Goal: Communication & Community: Answer question/provide support

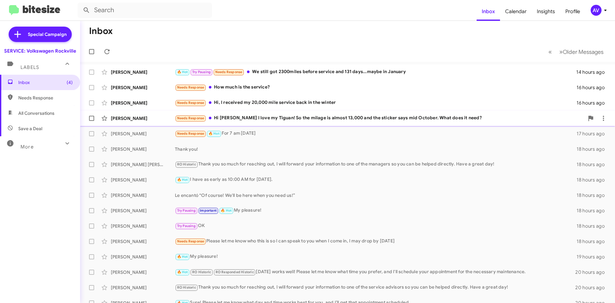
click at [273, 118] on div "Needs Response Hi [PERSON_NAME] I love my Tiguan! So the milage is almost 13,00…" at bounding box center [380, 117] width 410 height 7
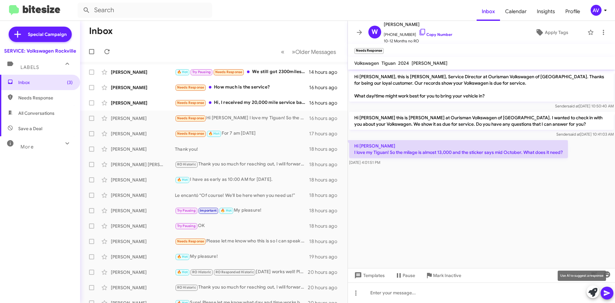
click at [593, 286] on span at bounding box center [593, 292] width 9 height 14
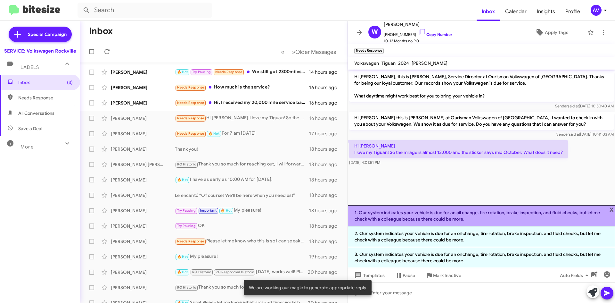
click at [493, 215] on li "1. Our system indicates your vehicle is due for an oil change, tire rotation, b…" at bounding box center [481, 215] width 267 height 21
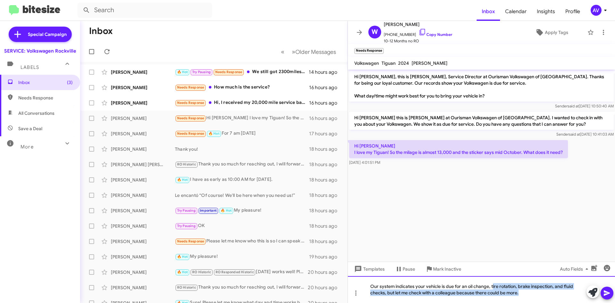
drag, startPoint x: 493, startPoint y: 287, endPoint x: 534, endPoint y: 310, distance: 46.9
click at [534, 292] on html "Inbox Calendar Insights Profile AV Special Campaign SERVICE: Volkswagen Rockvil…" at bounding box center [307, 151] width 615 height 303
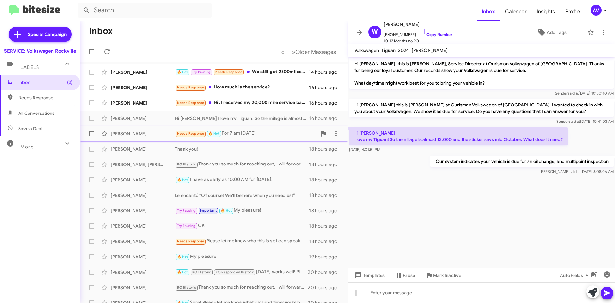
click at [291, 139] on div "Luis Casas Needs Response 🔥 Hot For 7 am tomorrow 17 hours ago" at bounding box center [213, 133] width 257 height 13
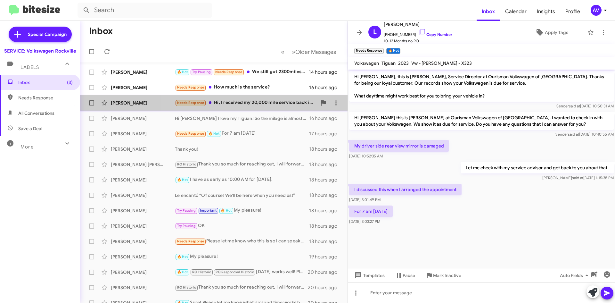
click at [258, 103] on div "Needs Response Hi, I received my 20,000 mile service back in the winter" at bounding box center [246, 102] width 142 height 7
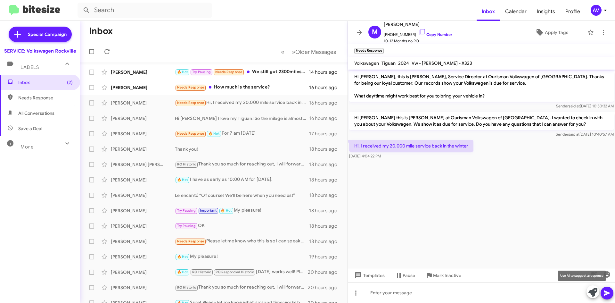
click at [590, 292] on icon at bounding box center [593, 292] width 9 height 9
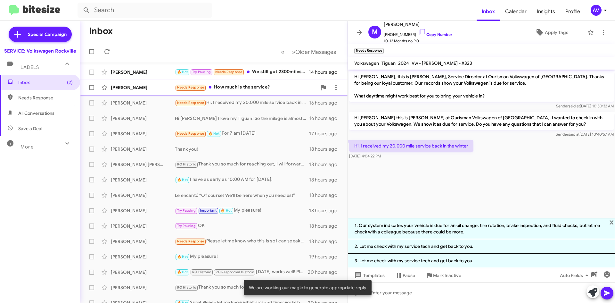
click at [293, 87] on div "Needs Response How much is the service?" at bounding box center [246, 87] width 142 height 7
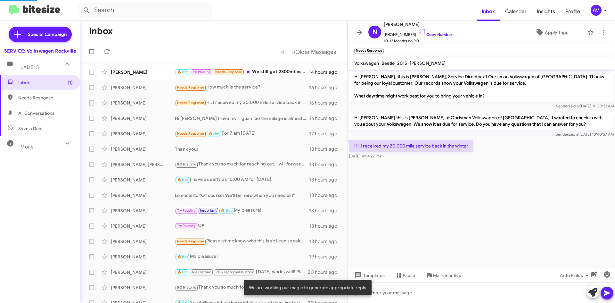
scroll to position [38, 0]
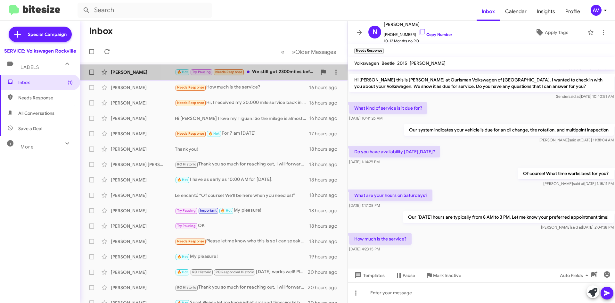
click at [261, 68] on div "🔥 Hot Try Pausing Needs Response We still got 2300miles before service and 131 …" at bounding box center [246, 71] width 142 height 7
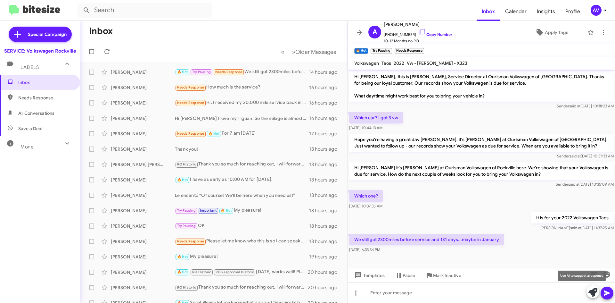
click at [593, 289] on icon at bounding box center [593, 292] width 9 height 9
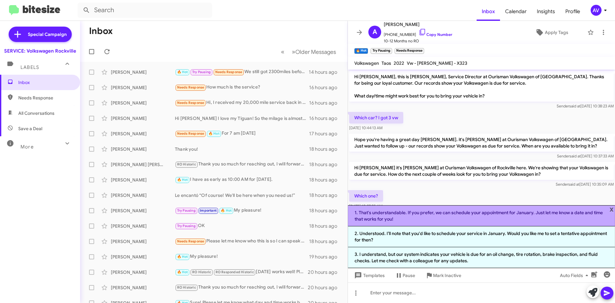
click at [437, 221] on li "1. That's understandable. If you prefer, we can schedule your appointment for J…" at bounding box center [481, 215] width 267 height 21
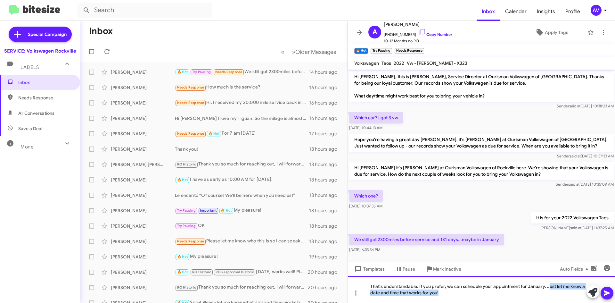
drag, startPoint x: 547, startPoint y: 285, endPoint x: 557, endPoint y: 311, distance: 28.4
click at [557, 292] on html "Inbox Calendar Insights Profile AV Special Campaign SERVICE: Volkswagen Rockvil…" at bounding box center [307, 151] width 615 height 303
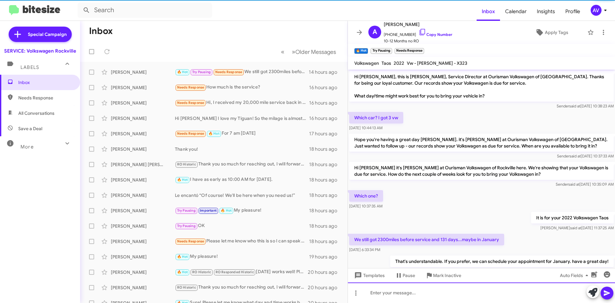
scroll to position [21, 0]
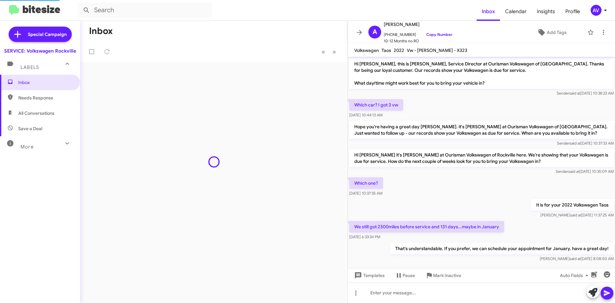
scroll to position [8, 0]
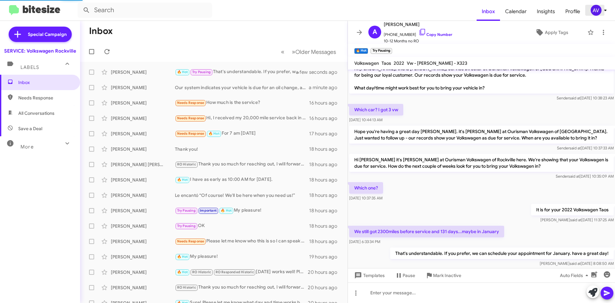
drag, startPoint x: 0, startPoint y: 0, endPoint x: 595, endPoint y: 12, distance: 595.5
click at [595, 12] on div "AV" at bounding box center [596, 10] width 11 height 11
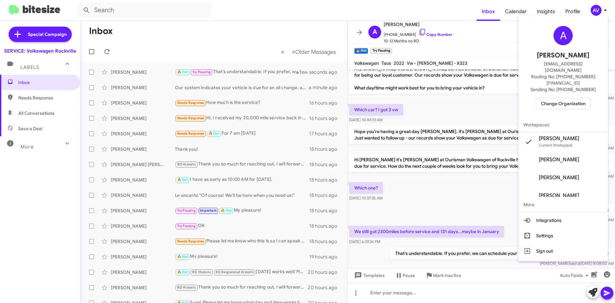
click at [561, 98] on span "Change Organization" at bounding box center [563, 103] width 45 height 11
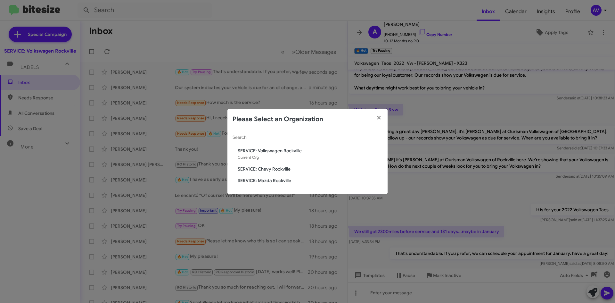
click at [286, 170] on span "SERVICE: Chevy Rockville" at bounding box center [310, 169] width 145 height 6
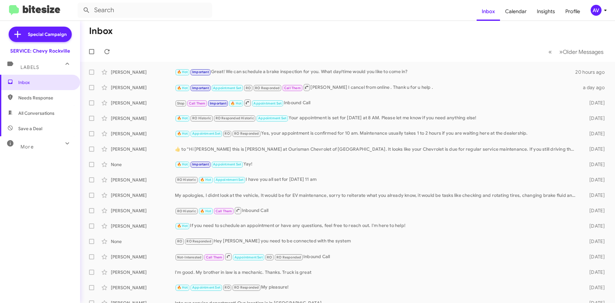
click at [595, 10] on div "AV" at bounding box center [596, 10] width 11 height 11
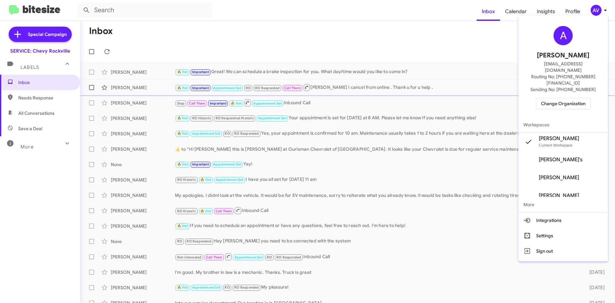
click at [485, 87] on div at bounding box center [307, 151] width 615 height 303
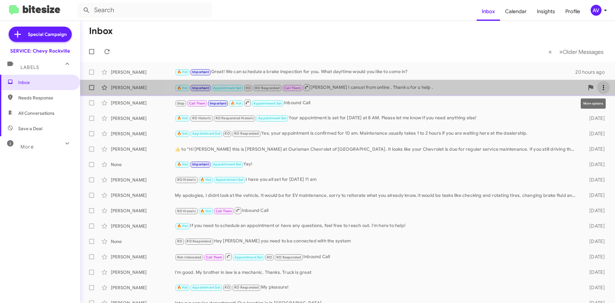
click at [597, 87] on span at bounding box center [603, 88] width 13 height 8
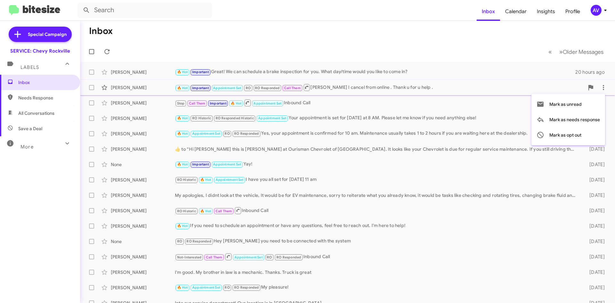
click at [600, 6] on div at bounding box center [307, 151] width 615 height 303
click at [598, 9] on div "AV" at bounding box center [596, 10] width 11 height 11
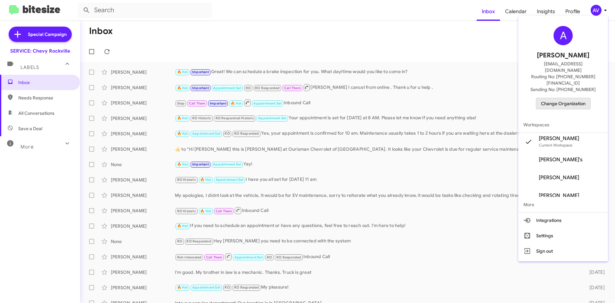
click at [573, 98] on span "Change Organization" at bounding box center [563, 103] width 45 height 11
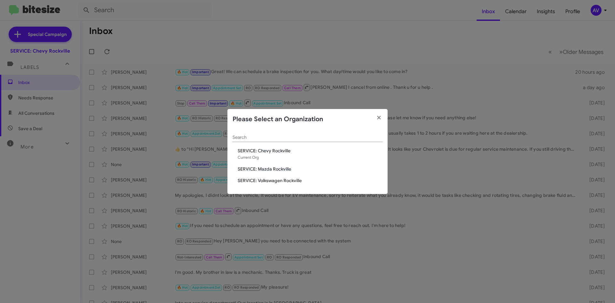
click at [284, 169] on span "SERVICE: Mazda Rockville" at bounding box center [310, 169] width 145 height 6
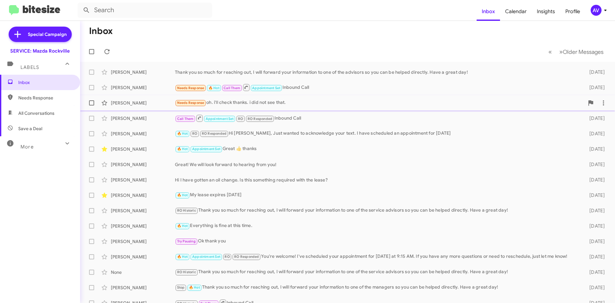
click at [307, 102] on div "Needs Response oh. i'll check thanks. i did not see that." at bounding box center [380, 102] width 410 height 7
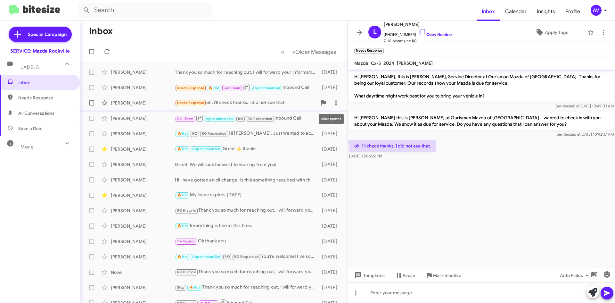
click at [337, 104] on span at bounding box center [336, 103] width 13 height 8
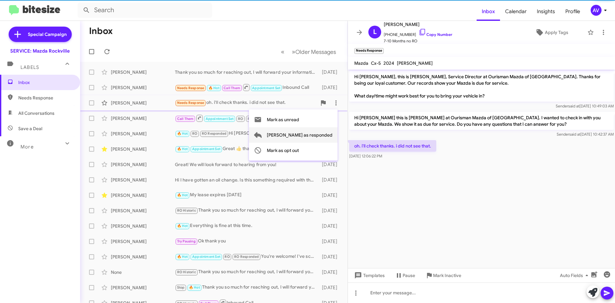
click at [327, 130] on span "[PERSON_NAME] as responded" at bounding box center [300, 134] width 66 height 15
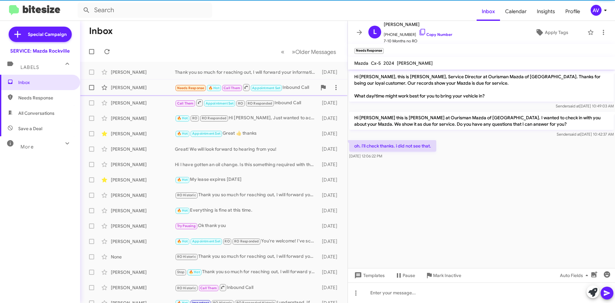
click at [299, 84] on div "Needs Response 🔥 Hot Call Them Appointment Set Inbound Call" at bounding box center [246, 87] width 142 height 8
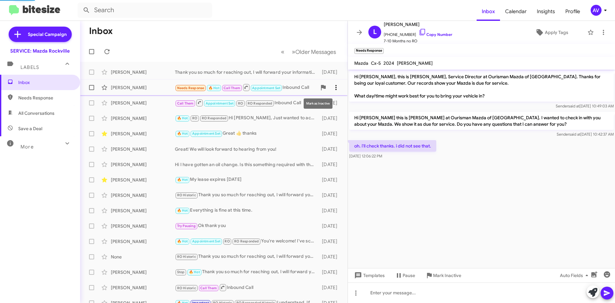
scroll to position [73, 0]
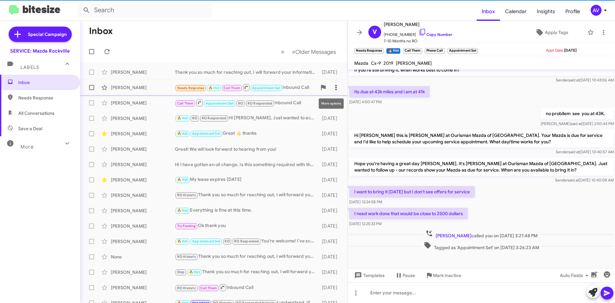
click at [335, 85] on icon at bounding box center [336, 88] width 8 height 8
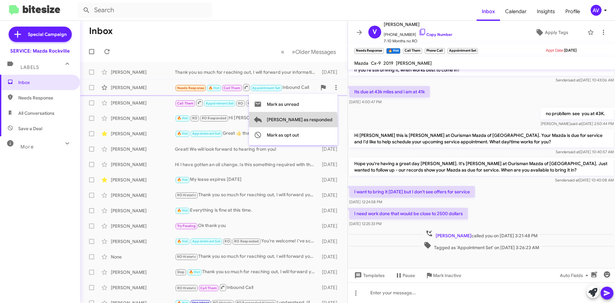
click at [319, 124] on span "[PERSON_NAME] as responded" at bounding box center [300, 119] width 66 height 15
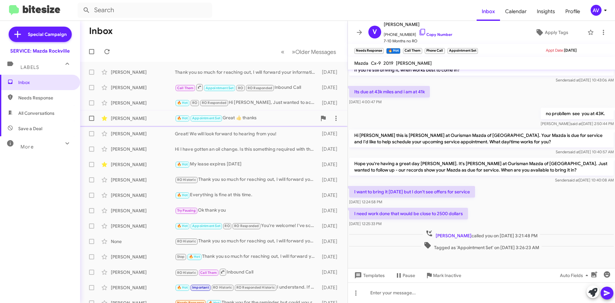
click at [305, 121] on div "🔥 Hot Appointment Set Great 👍 thanks" at bounding box center [246, 117] width 142 height 7
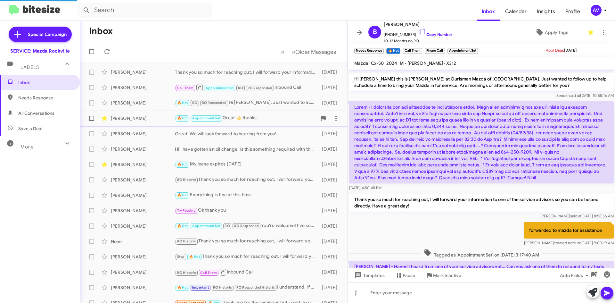
scroll to position [219, 0]
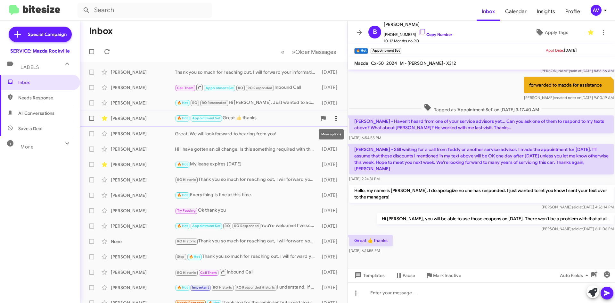
click at [330, 122] on button at bounding box center [336, 118] width 13 height 13
click at [308, 152] on span "[PERSON_NAME] as responded" at bounding box center [300, 150] width 66 height 15
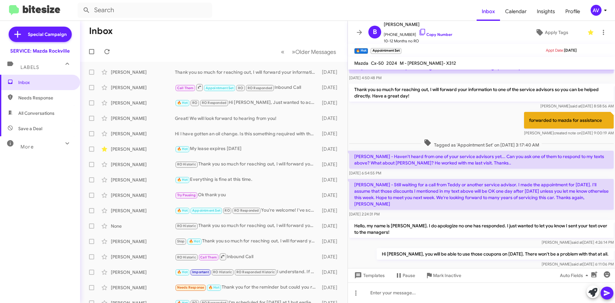
scroll to position [176, 0]
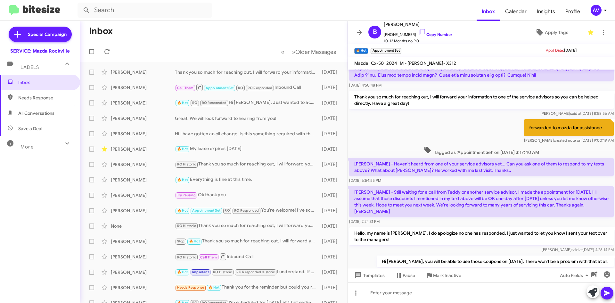
click at [586, 18] on mat-toolbar "Inbox Calendar Insights Profile AV" at bounding box center [307, 10] width 615 height 21
click at [330, 135] on span at bounding box center [336, 134] width 13 height 8
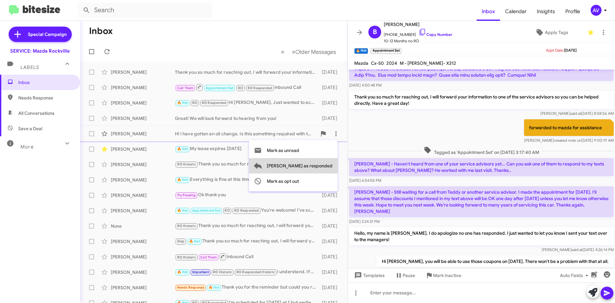
click at [321, 165] on span "[PERSON_NAME] as responded" at bounding box center [300, 165] width 66 height 15
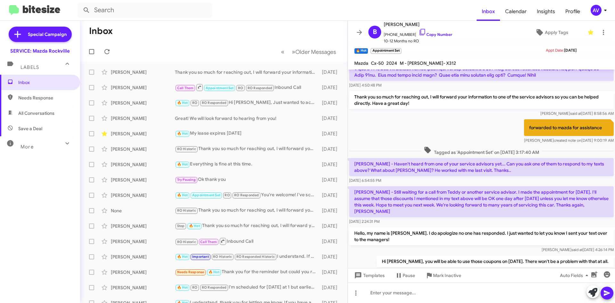
click at [600, 14] on div "AV" at bounding box center [596, 10] width 11 height 11
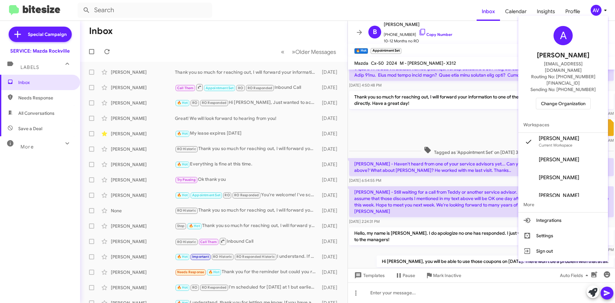
click at [568, 98] on span "Change Organization" at bounding box center [563, 103] width 45 height 11
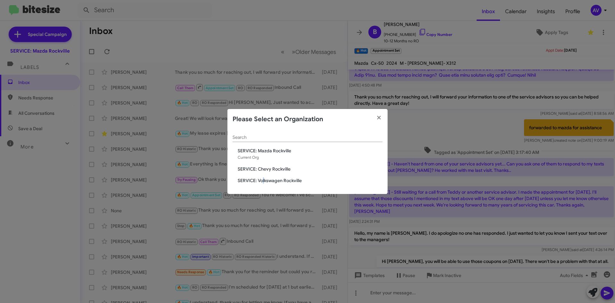
click at [264, 180] on span "SERVICE: Volkswagen Rockville" at bounding box center [310, 180] width 145 height 6
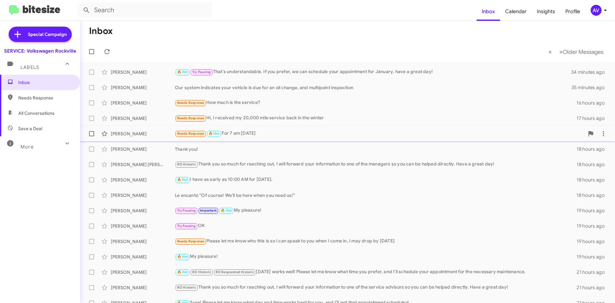
click at [259, 135] on div "Needs Response 🔥 Hot For 7 am [DATE]" at bounding box center [380, 133] width 410 height 7
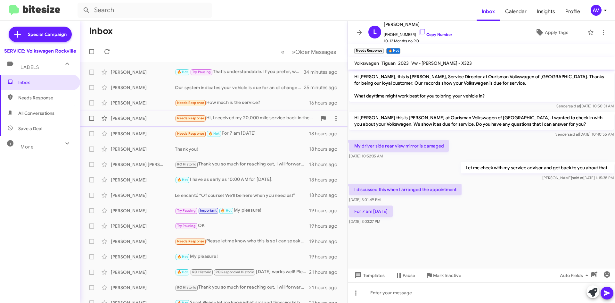
click at [263, 123] on div "[PERSON_NAME] Needs Response Hi, I received my 20,000 mile service back in the …" at bounding box center [213, 118] width 257 height 13
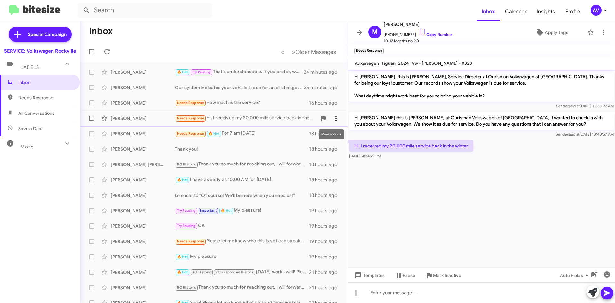
click at [333, 115] on icon at bounding box center [336, 118] width 8 height 8
click at [321, 153] on span "[PERSON_NAME] as responded" at bounding box center [300, 150] width 66 height 15
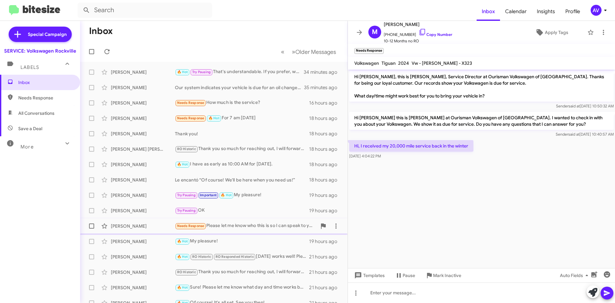
click at [286, 230] on div "[PERSON_NAME] Needs Response Please let me know who this is so I can speak to y…" at bounding box center [213, 225] width 257 height 13
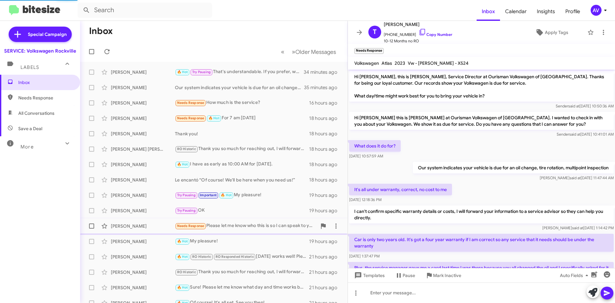
scroll to position [98, 0]
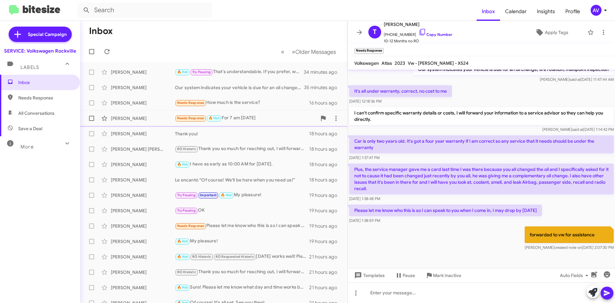
click at [278, 112] on div "[PERSON_NAME] Needs Response 🔥 Hot For 7 am [DATE] 18 hours ago" at bounding box center [213, 118] width 257 height 13
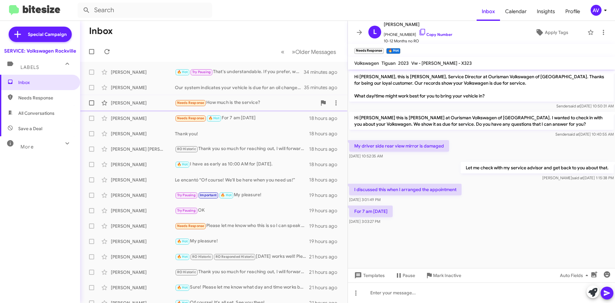
click at [289, 104] on div "Needs Response How much is the service?" at bounding box center [246, 102] width 142 height 7
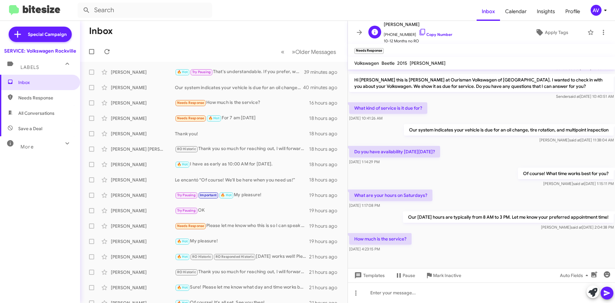
scroll to position [54, 0]
